Goal: Information Seeking & Learning: Learn about a topic

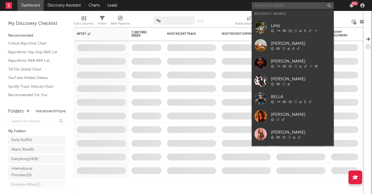
click at [287, 2] on input "text" at bounding box center [293, 5] width 82 height 7
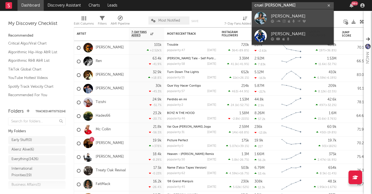
type input "cruel santino"
click at [295, 13] on div "Cruel Santino" at bounding box center [301, 16] width 60 height 7
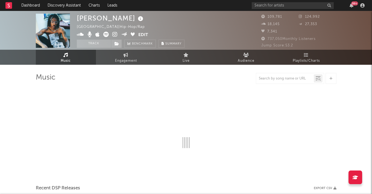
select select "6m"
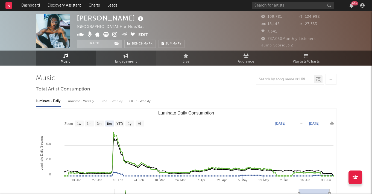
click at [125, 59] on span "Engagement" at bounding box center [126, 61] width 22 height 7
select select "1w"
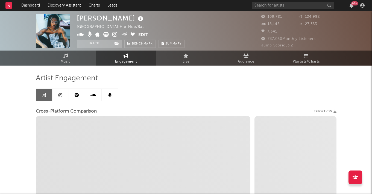
select select "1m"
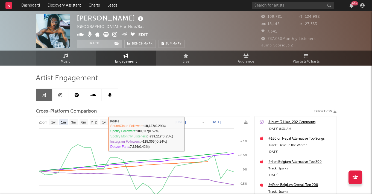
click at [72, 62] on link "Music" at bounding box center [66, 58] width 60 height 15
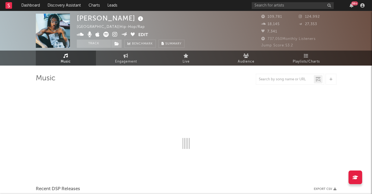
select select "6m"
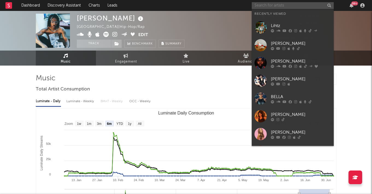
click at [260, 3] on input "text" at bounding box center [293, 5] width 82 height 7
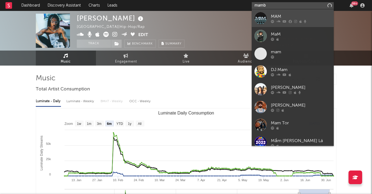
type input "mambo"
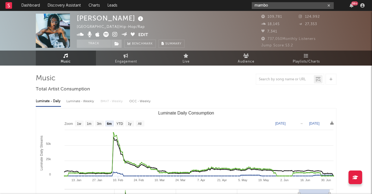
click at [328, 5] on icon "button" at bounding box center [328, 6] width 3 height 4
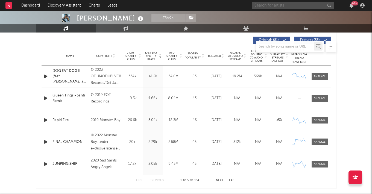
scroll to position [213, 0]
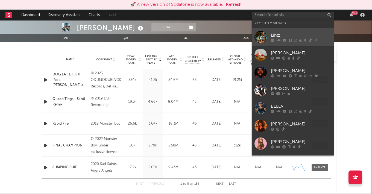
click at [270, 37] on link "Lihtz" at bounding box center [293, 37] width 82 height 18
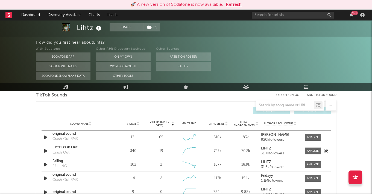
scroll to position [363, 0]
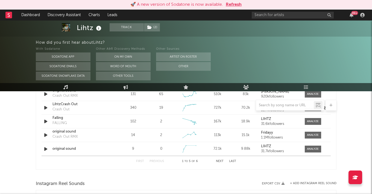
select select "6m"
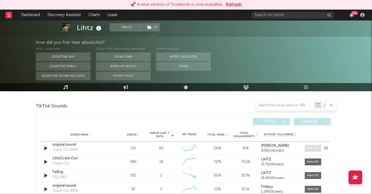
click at [309, 149] on div at bounding box center [313, 148] width 12 height 4
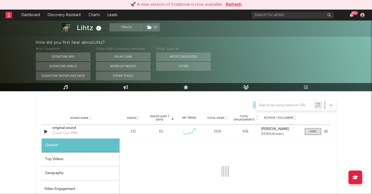
select select "1w"
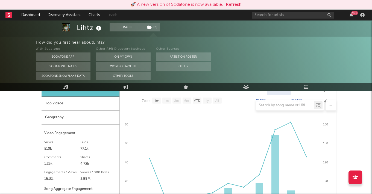
scroll to position [447, 0]
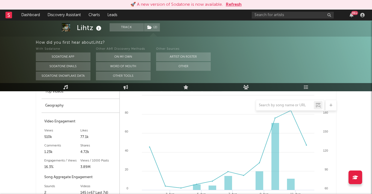
click at [232, 4] on button "Refresh" at bounding box center [234, 4] width 16 height 7
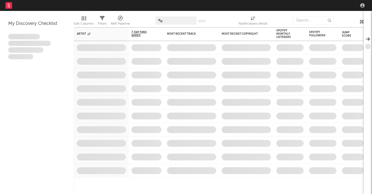
click at [304, 7] on nav "Dashboard Discovery Assistant Charts Leads" at bounding box center [186, 5] width 372 height 11
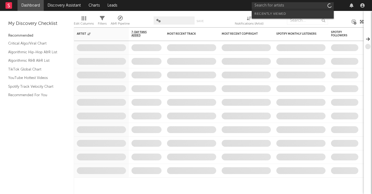
click at [301, 5] on input "text" at bounding box center [293, 5] width 82 height 7
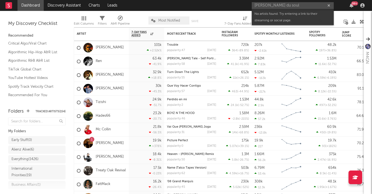
click at [293, 4] on input "rufus du soul" at bounding box center [293, 5] width 82 height 7
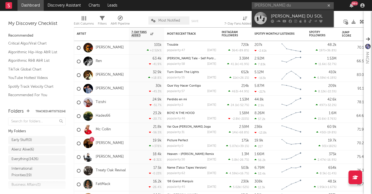
type input "rufus du"
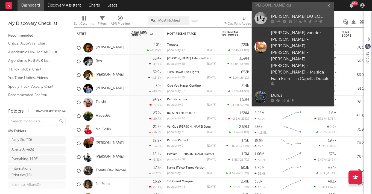
click at [278, 14] on div "[PERSON_NAME] DU SOL" at bounding box center [301, 16] width 60 height 7
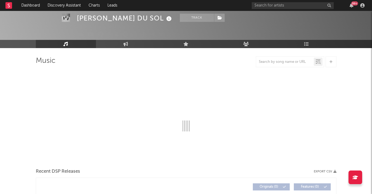
scroll to position [18, 0]
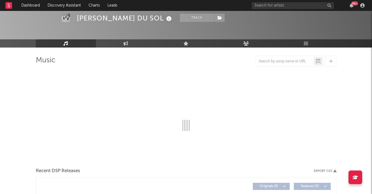
select select "6m"
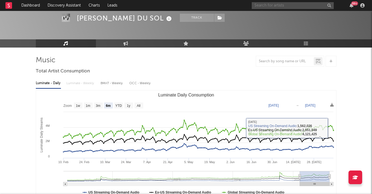
click at [280, 2] on input "text" at bounding box center [293, 5] width 82 height 7
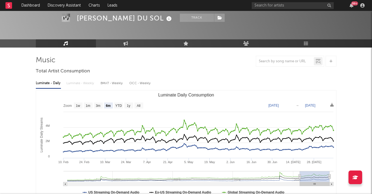
click at [202, 77] on div "Luminate - Daily Luminate - Weekly BMAT - Weekly OCC - Weekly Zoom 1w 1m 3m 6m …" at bounding box center [186, 138] width 301 height 125
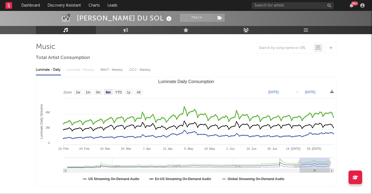
scroll to position [0, 0]
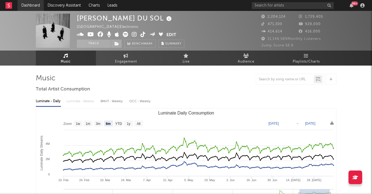
click at [21, 3] on link "Dashboard" at bounding box center [30, 5] width 26 height 11
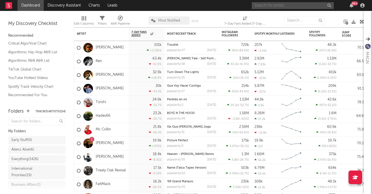
click at [276, 5] on input "text" at bounding box center [293, 5] width 82 height 7
type input "disco lines"
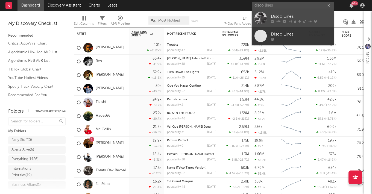
click at [276, 12] on link "Disco Lines" at bounding box center [293, 18] width 82 height 18
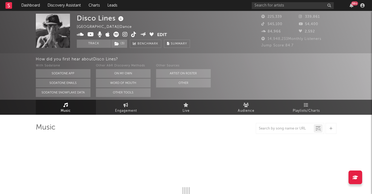
select select "6m"
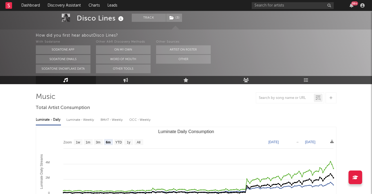
scroll to position [67, 0]
select select "6m"
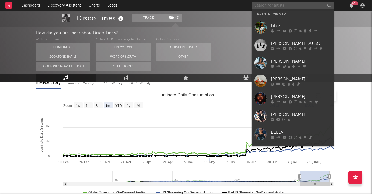
click at [284, 6] on input "text" at bounding box center [293, 5] width 82 height 7
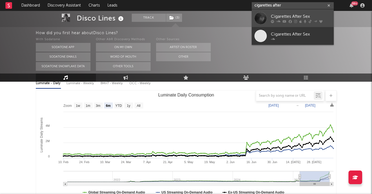
type input "cigarettes after"
click at [295, 13] on link "Cigarettes After Sex" at bounding box center [293, 18] width 82 height 18
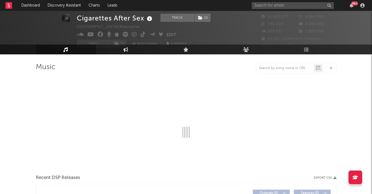
scroll to position [12, 0]
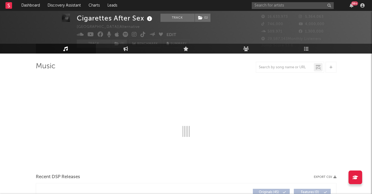
select select "6m"
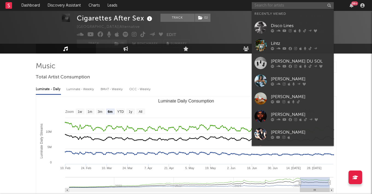
click at [293, 4] on input "text" at bounding box center [293, 5] width 82 height 7
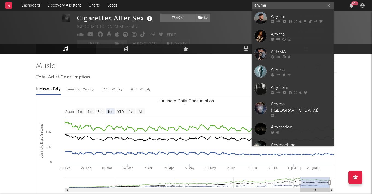
type input "anyma"
click at [297, 13] on link "Anyma" at bounding box center [293, 18] width 82 height 18
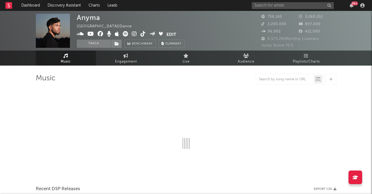
select select "6m"
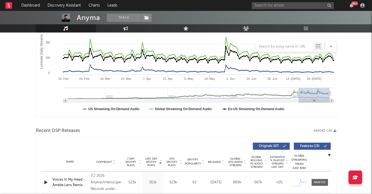
scroll to position [24, 0]
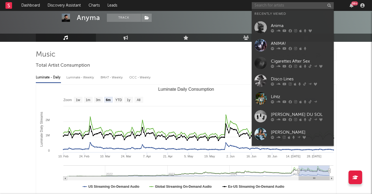
click at [276, 6] on input "text" at bounding box center [293, 5] width 82 height 7
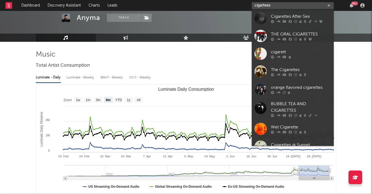
type input "cigartees"
click at [278, 18] on div "Cigarettes After Sex" at bounding box center [301, 16] width 60 height 7
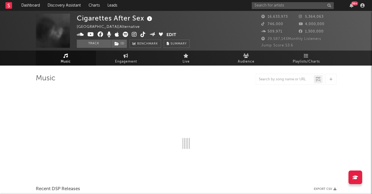
select select "6m"
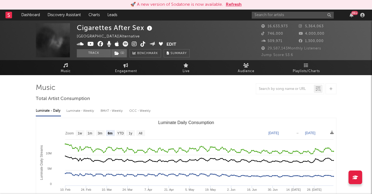
click at [227, 3] on button "Refresh" at bounding box center [234, 4] width 16 height 7
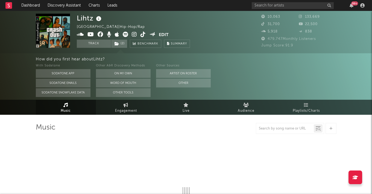
select select "6m"
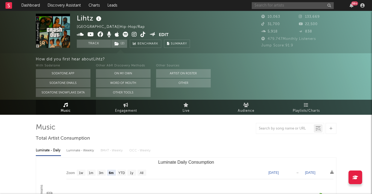
click at [263, 5] on input "text" at bounding box center [293, 5] width 82 height 7
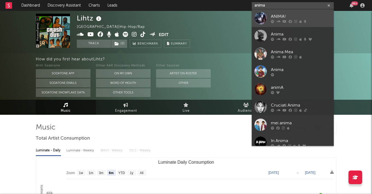
type input "anima"
click at [269, 13] on link "ANIMA!" at bounding box center [293, 18] width 82 height 18
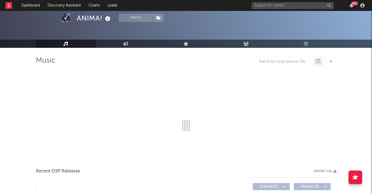
scroll to position [30, 0]
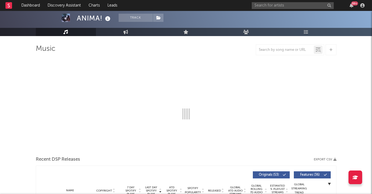
select select "6m"
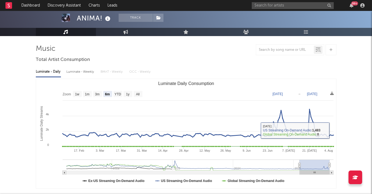
scroll to position [0, 0]
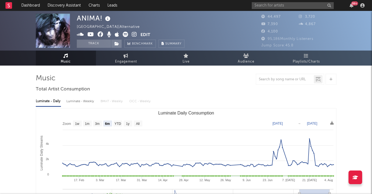
click at [268, 9] on div "99 +" at bounding box center [309, 5] width 115 height 11
click at [268, 6] on input "text" at bounding box center [293, 5] width 82 height 7
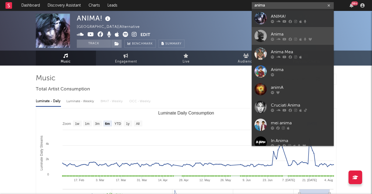
type input "anima"
click at [292, 35] on div "Anima" at bounding box center [301, 34] width 60 height 7
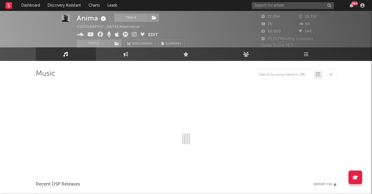
scroll to position [5, 0]
select select "6m"
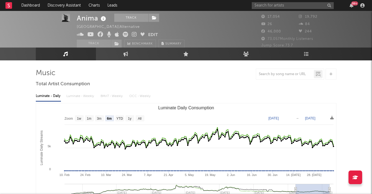
scroll to position [0, 0]
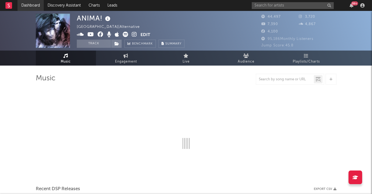
select select "6m"
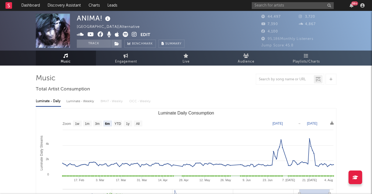
click at [293, 9] on div "99 +" at bounding box center [309, 5] width 115 height 11
click at [293, 9] on input "text" at bounding box center [293, 5] width 82 height 7
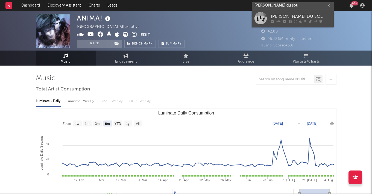
type input "rufus du sou"
click at [299, 14] on div "[PERSON_NAME] DU SOL" at bounding box center [301, 16] width 60 height 7
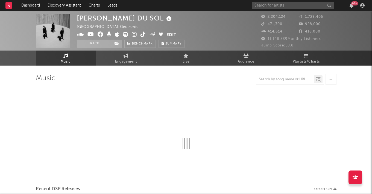
select select "6m"
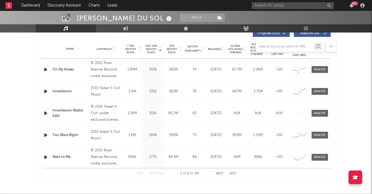
scroll to position [225, 0]
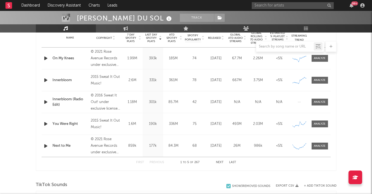
click at [220, 160] on div "First Previous 1 to 5 of 267 Next Last" at bounding box center [186, 162] width 100 height 11
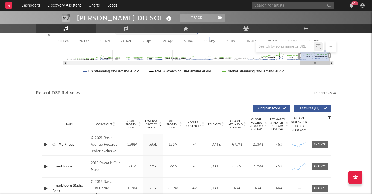
scroll to position [146, 0]
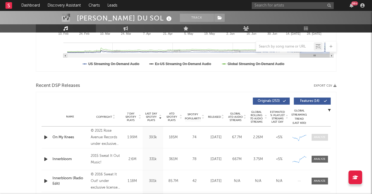
click at [314, 139] on div at bounding box center [320, 137] width 12 height 4
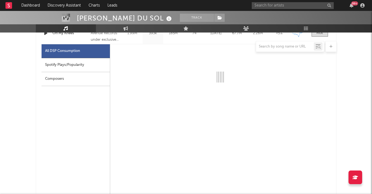
scroll to position [258, 0]
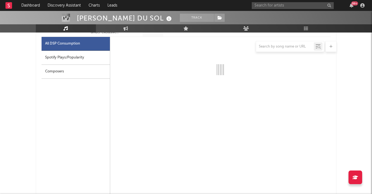
select select "6m"
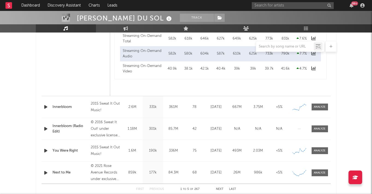
scroll to position [463, 0]
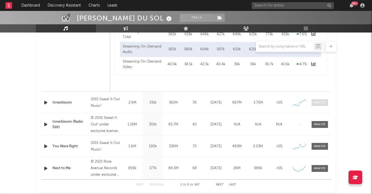
click at [314, 105] on span at bounding box center [319, 102] width 16 height 7
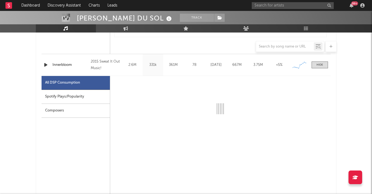
scroll to position [502, 0]
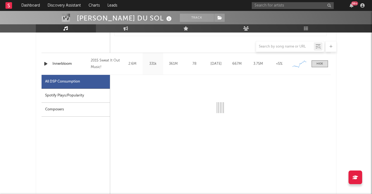
select select "6m"
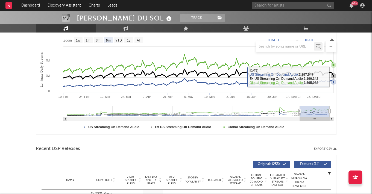
scroll to position [233, 0]
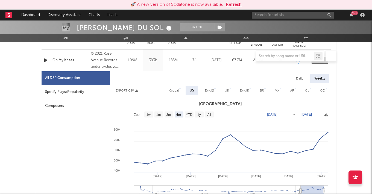
click at [235, 5] on button "Refresh" at bounding box center [234, 4] width 16 height 7
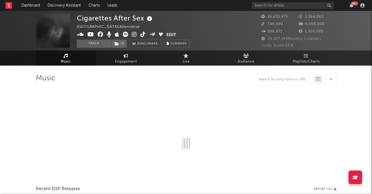
select select "6m"
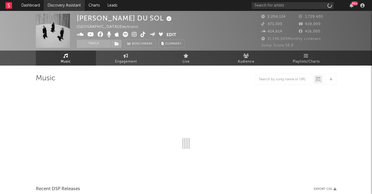
select select "6m"
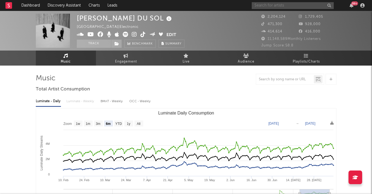
click at [272, 6] on input "text" at bounding box center [293, 5] width 82 height 7
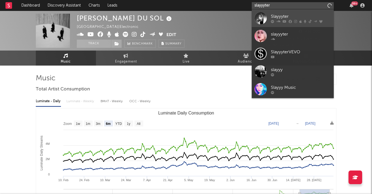
type input "slayyyter"
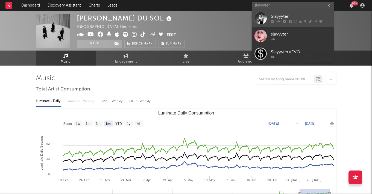
click at [288, 19] on div "Slayyyter" at bounding box center [301, 16] width 60 height 7
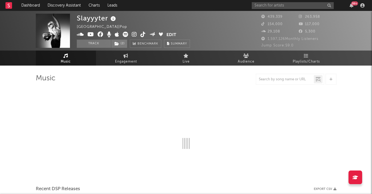
select select "6m"
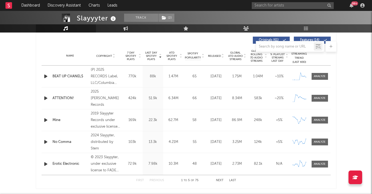
scroll to position [208, 0]
click at [260, 10] on div "99 +" at bounding box center [309, 5] width 115 height 11
click at [260, 7] on input "text" at bounding box center [293, 5] width 82 height 7
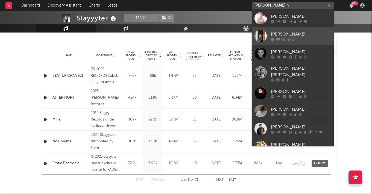
type input "[PERSON_NAME] n"
click at [295, 29] on link "[PERSON_NAME]" at bounding box center [293, 36] width 82 height 18
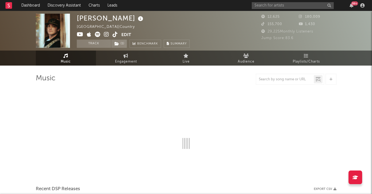
select select "1w"
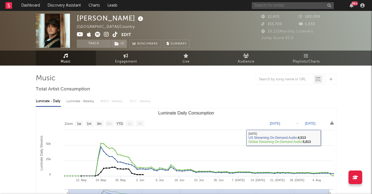
click at [285, 5] on input "text" at bounding box center [293, 5] width 82 height 7
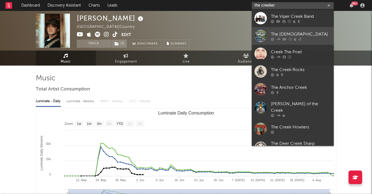
type input "the creeker"
click at [296, 28] on link "The [DEMOGRAPHIC_DATA]" at bounding box center [293, 36] width 82 height 18
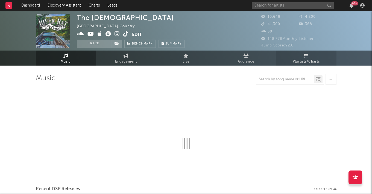
select select "6m"
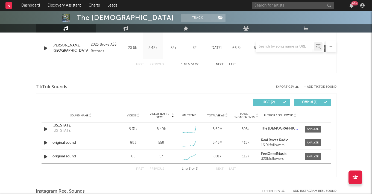
scroll to position [323, 0]
click at [304, 129] on div at bounding box center [311, 128] width 19 height 7
click at [307, 129] on div at bounding box center [313, 129] width 12 height 4
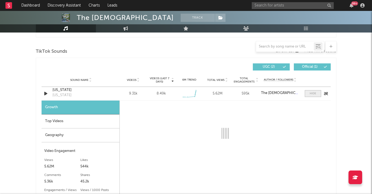
select select "1w"
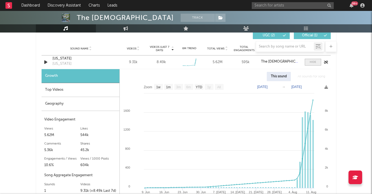
scroll to position [392, 0]
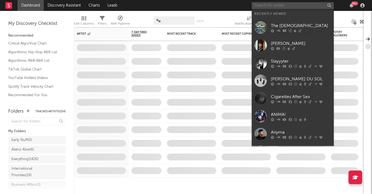
click at [273, 8] on input "text" at bounding box center [293, 5] width 82 height 7
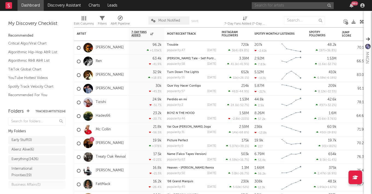
click at [266, 6] on input "text" at bounding box center [293, 5] width 82 height 7
type input "a"
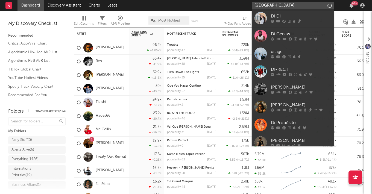
type input "dijon"
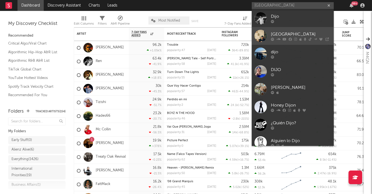
click at [285, 33] on div "[GEOGRAPHIC_DATA]" at bounding box center [301, 34] width 60 height 7
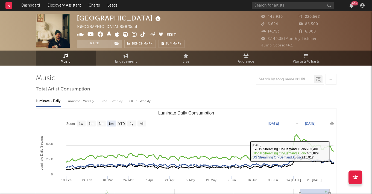
scroll to position [0, 0]
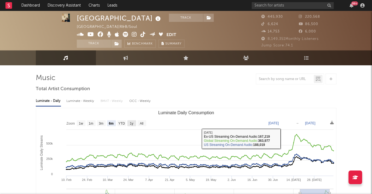
click at [142, 123] on text "All" at bounding box center [142, 124] width 4 height 4
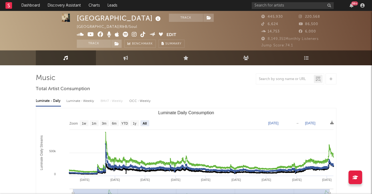
select select "All"
type input "2021-03-31"
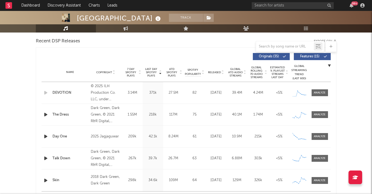
scroll to position [193, 0]
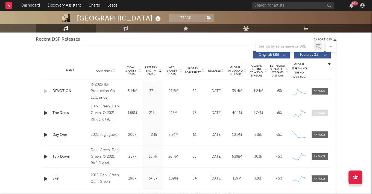
click at [325, 114] on span at bounding box center [319, 113] width 16 height 7
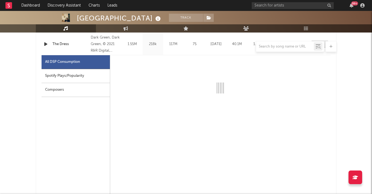
scroll to position [262, 0]
select select "6m"
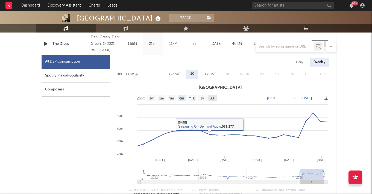
click at [210, 97] on rect at bounding box center [212, 98] width 9 height 6
select select "All"
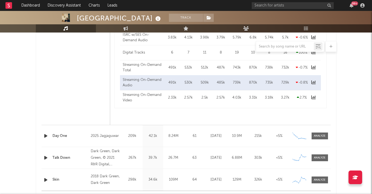
scroll to position [471, 0]
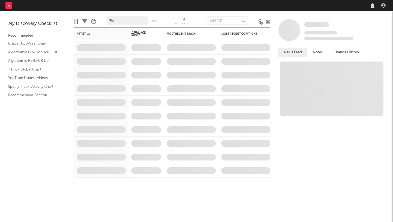
click at [305, 8] on nav "Dashboard Discovery Assistant Charts Leads" at bounding box center [196, 5] width 393 height 11
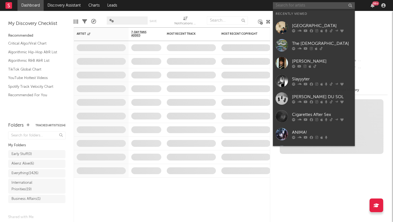
click at [305, 7] on input "text" at bounding box center [314, 5] width 82 height 7
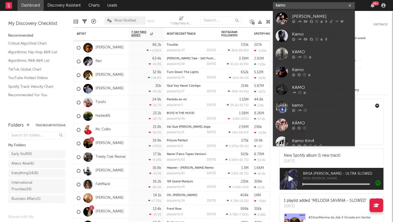
click at [290, 2] on input "kamo" at bounding box center [314, 5] width 82 height 7
paste input "[URL][DOMAIN_NAME]"
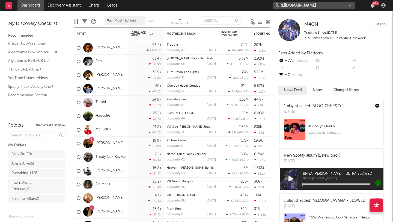
click at [346, 6] on input "[URL][DOMAIN_NAME]" at bounding box center [314, 5] width 82 height 7
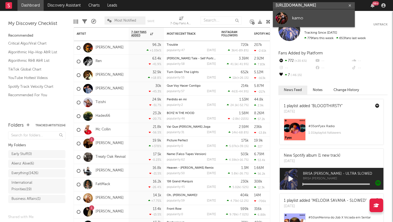
type input "[URL][DOMAIN_NAME]"
click at [313, 25] on link "kamo" at bounding box center [314, 18] width 82 height 18
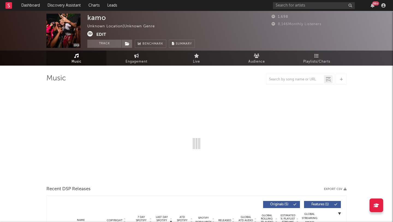
select select "1w"
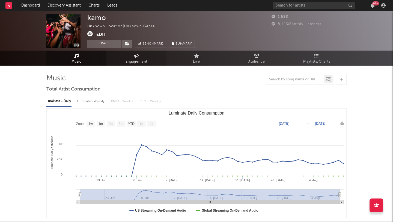
click at [130, 56] on link "Engagement" at bounding box center [137, 58] width 60 height 15
select select "1w"
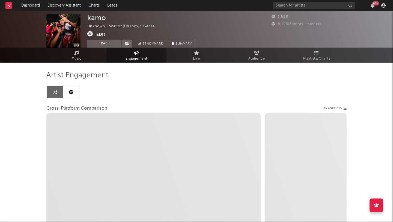
scroll to position [3, 0]
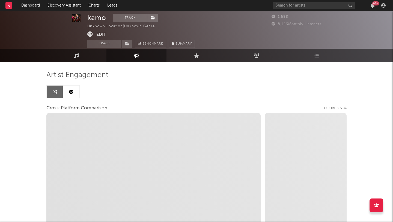
select select "1m"
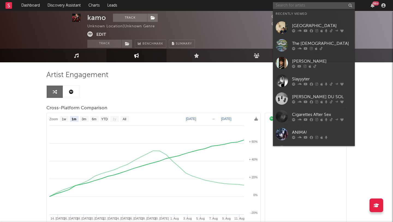
click at [308, 2] on input "text" at bounding box center [314, 5] width 82 height 7
paste input "https://www.tiktok.com/@kamiyaajoness?_t=ZP-8yp7Hm9Ew5W&_r=1"
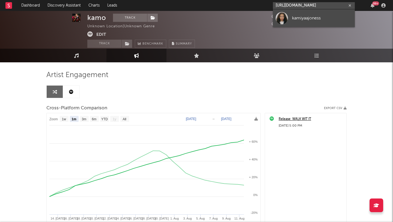
type input "https://www.tiktok.com/@kamiyaajoness?_t=ZP-8yp7Hm9Ew5W&_r=1"
click at [302, 14] on link "kamiyaajoness" at bounding box center [314, 18] width 82 height 18
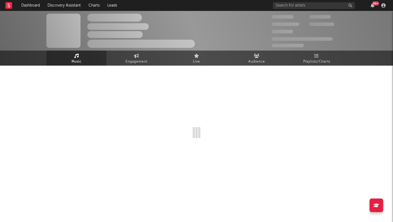
select select "1w"
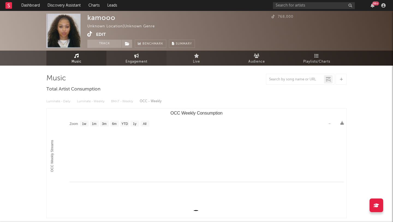
click at [131, 62] on span "Engagement" at bounding box center [137, 61] width 22 height 7
select select "1w"
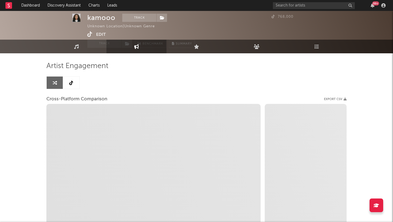
select select "1m"
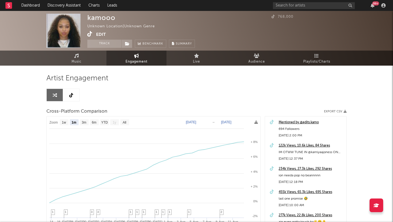
click at [89, 35] on icon at bounding box center [89, 33] width 5 height 5
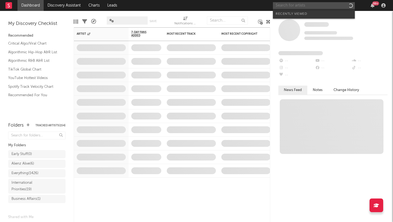
click at [298, 4] on input "text" at bounding box center [314, 5] width 82 height 7
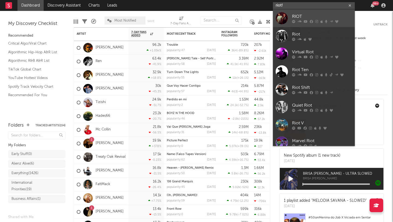
type input "riot!"
click at [313, 16] on div "RIOT" at bounding box center [322, 16] width 60 height 7
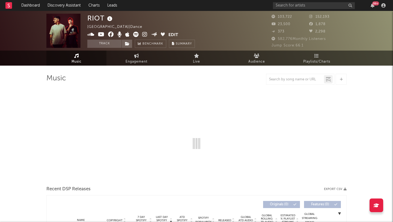
select select "6m"
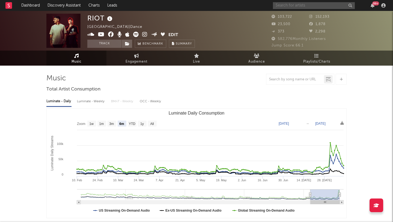
click at [305, 5] on input "text" at bounding box center [314, 5] width 82 height 7
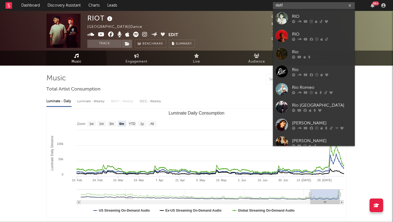
click at [301, 6] on input "riot!" at bounding box center [314, 5] width 82 height 7
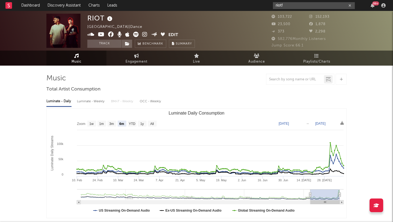
click at [300, 6] on input "riot!" at bounding box center [314, 5] width 82 height 7
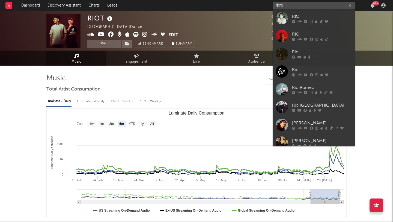
click at [300, 6] on input "riot!" at bounding box center [314, 5] width 82 height 7
type input "riot"
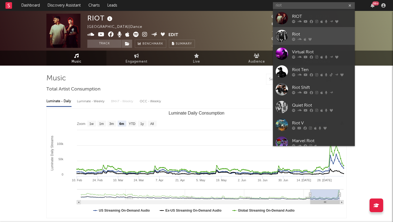
click at [308, 32] on div "Riot" at bounding box center [322, 34] width 60 height 7
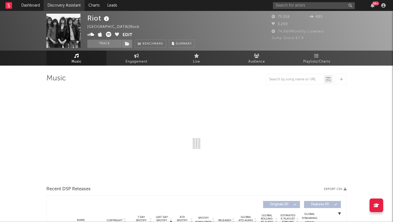
select select "6m"
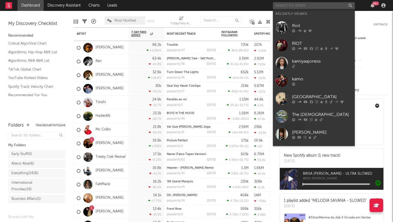
click at [310, 8] on input "text" at bounding box center [314, 5] width 82 height 7
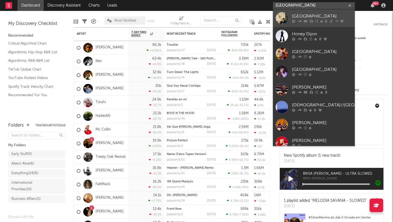
type input "[GEOGRAPHIC_DATA]"
click at [311, 15] on div "[GEOGRAPHIC_DATA]" at bounding box center [322, 16] width 60 height 7
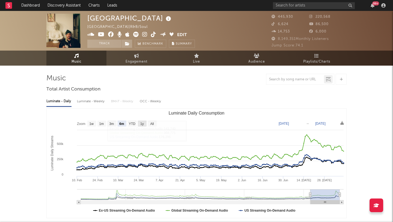
click at [142, 124] on text "1y" at bounding box center [142, 124] width 4 height 4
select select "1y"
type input "[DATE]"
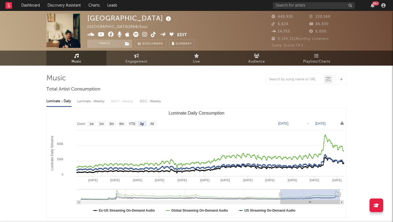
click at [154, 124] on text "All" at bounding box center [152, 124] width 4 height 4
select select "All"
type input "[DATE]"
